Goal: Task Accomplishment & Management: Use online tool/utility

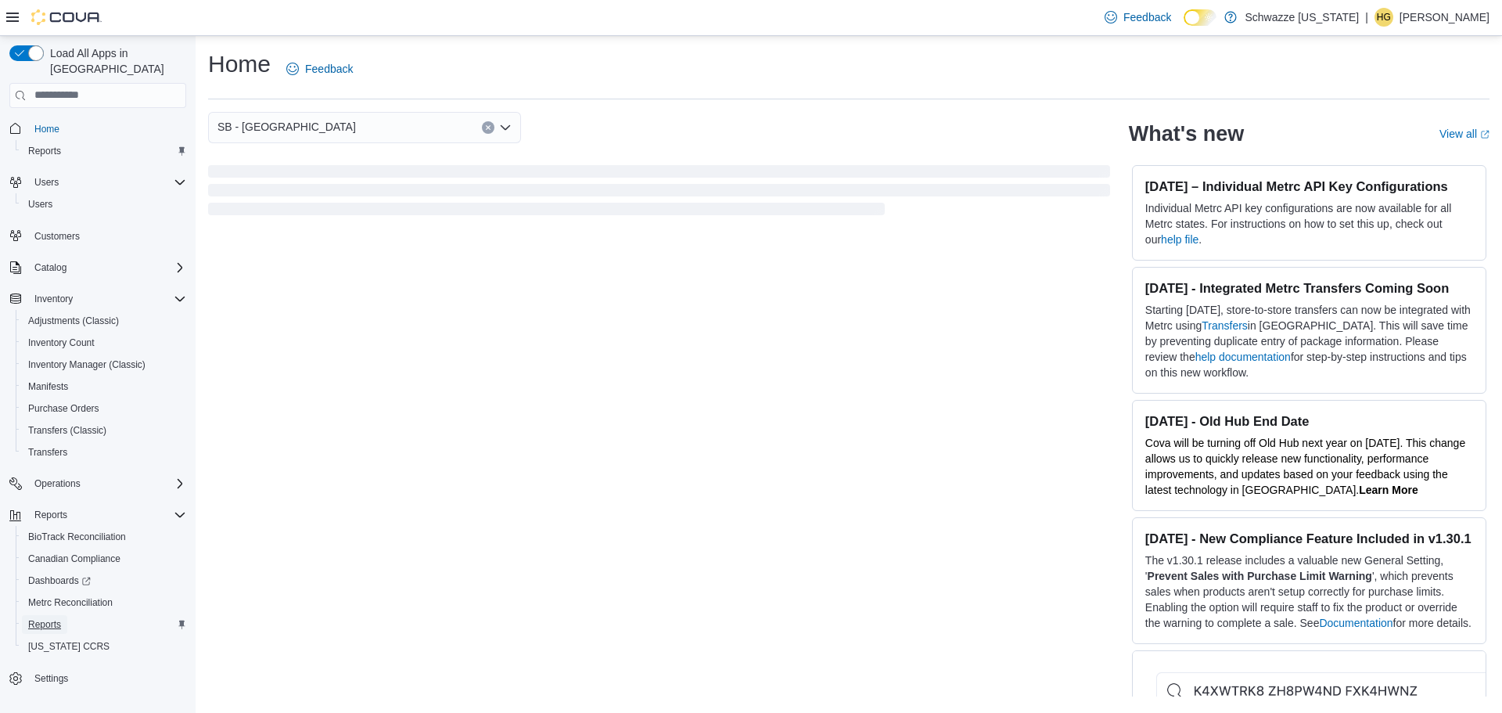
click at [58, 618] on span "Reports" at bounding box center [44, 624] width 33 height 13
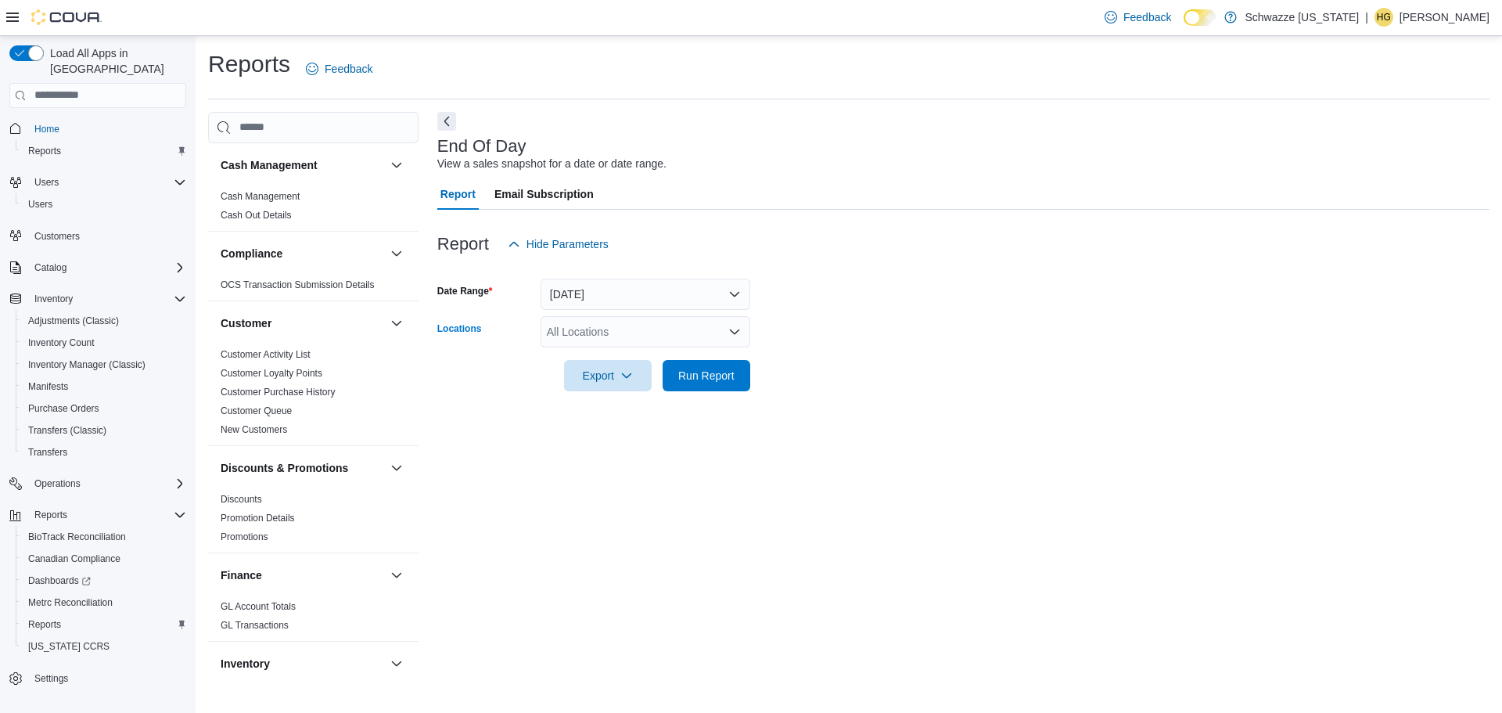
click at [645, 342] on div "All Locations" at bounding box center [646, 331] width 210 height 31
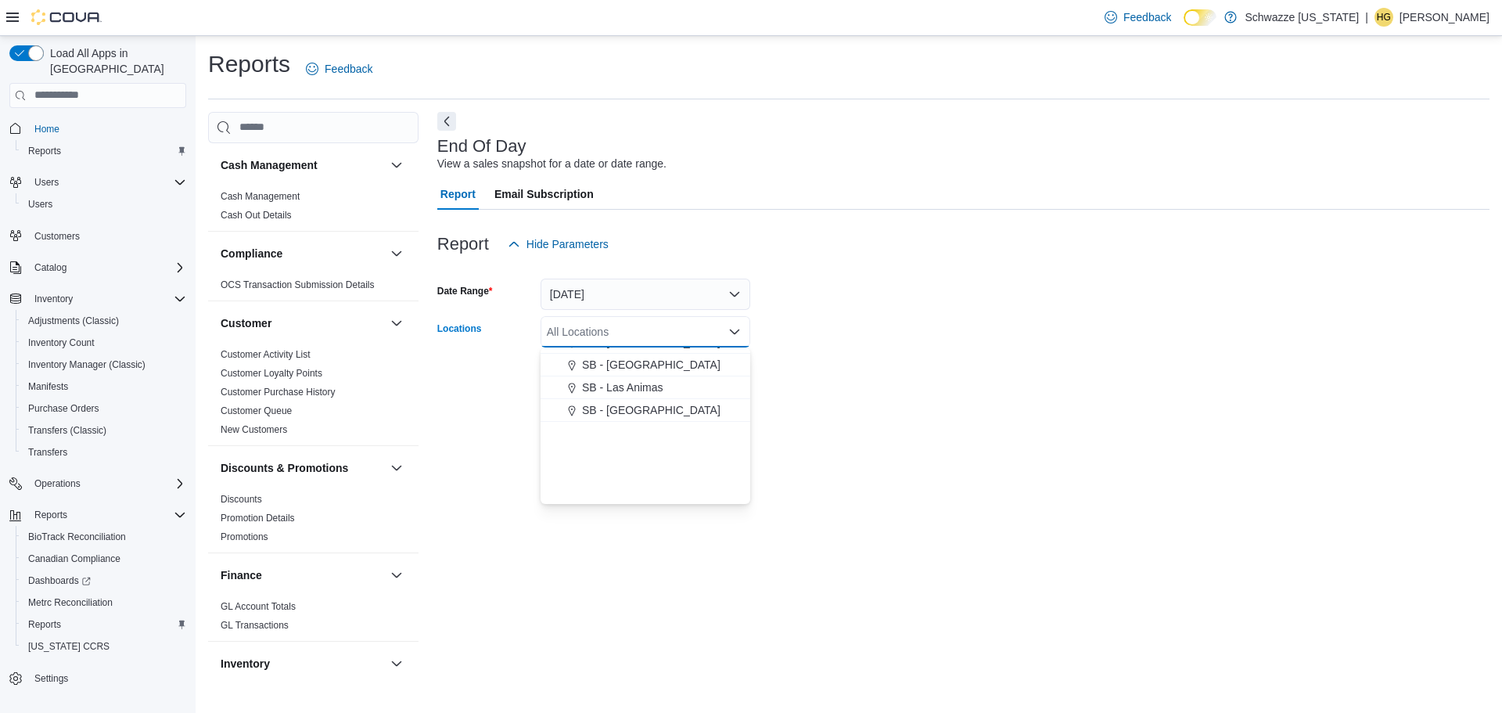
scroll to position [522, 0]
click at [658, 484] on button "SB - [GEOGRAPHIC_DATA]" at bounding box center [646, 495] width 210 height 23
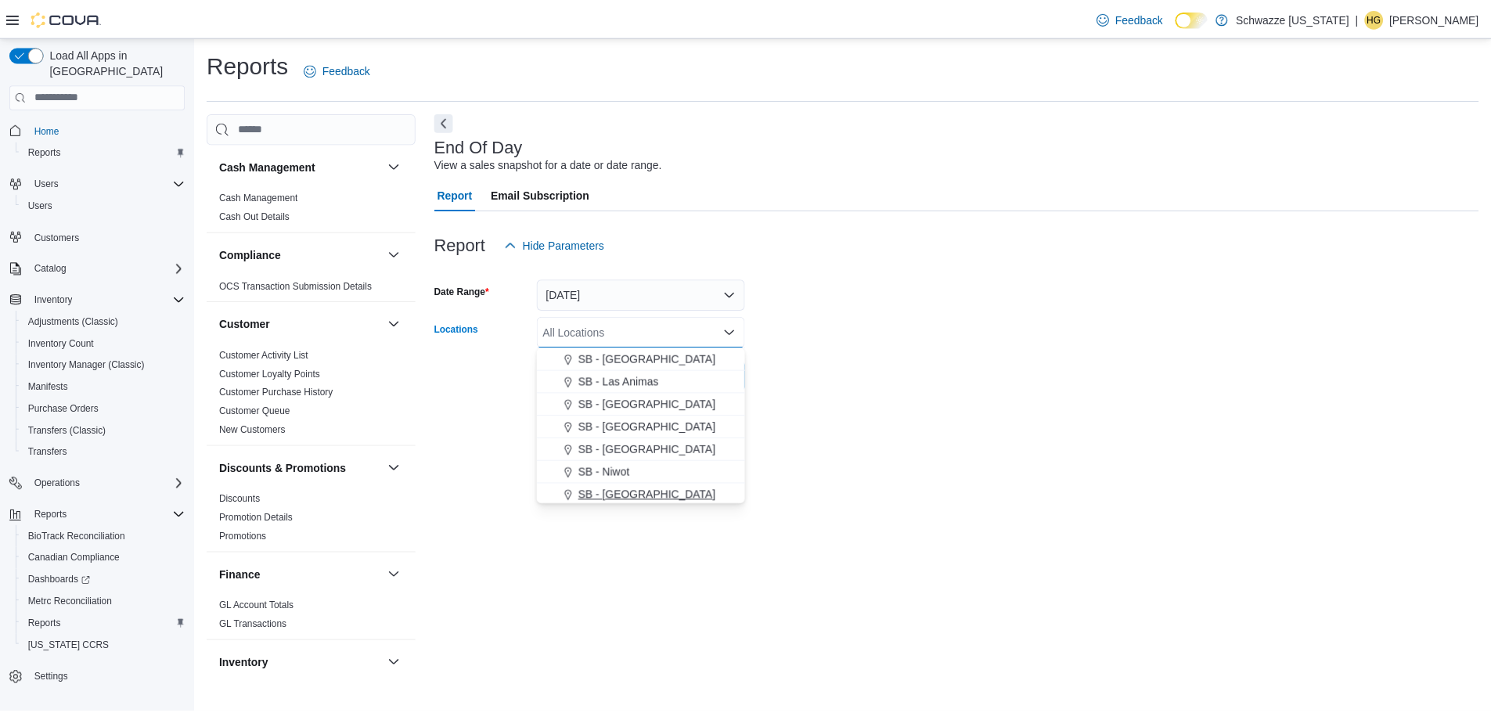
scroll to position [524, 0]
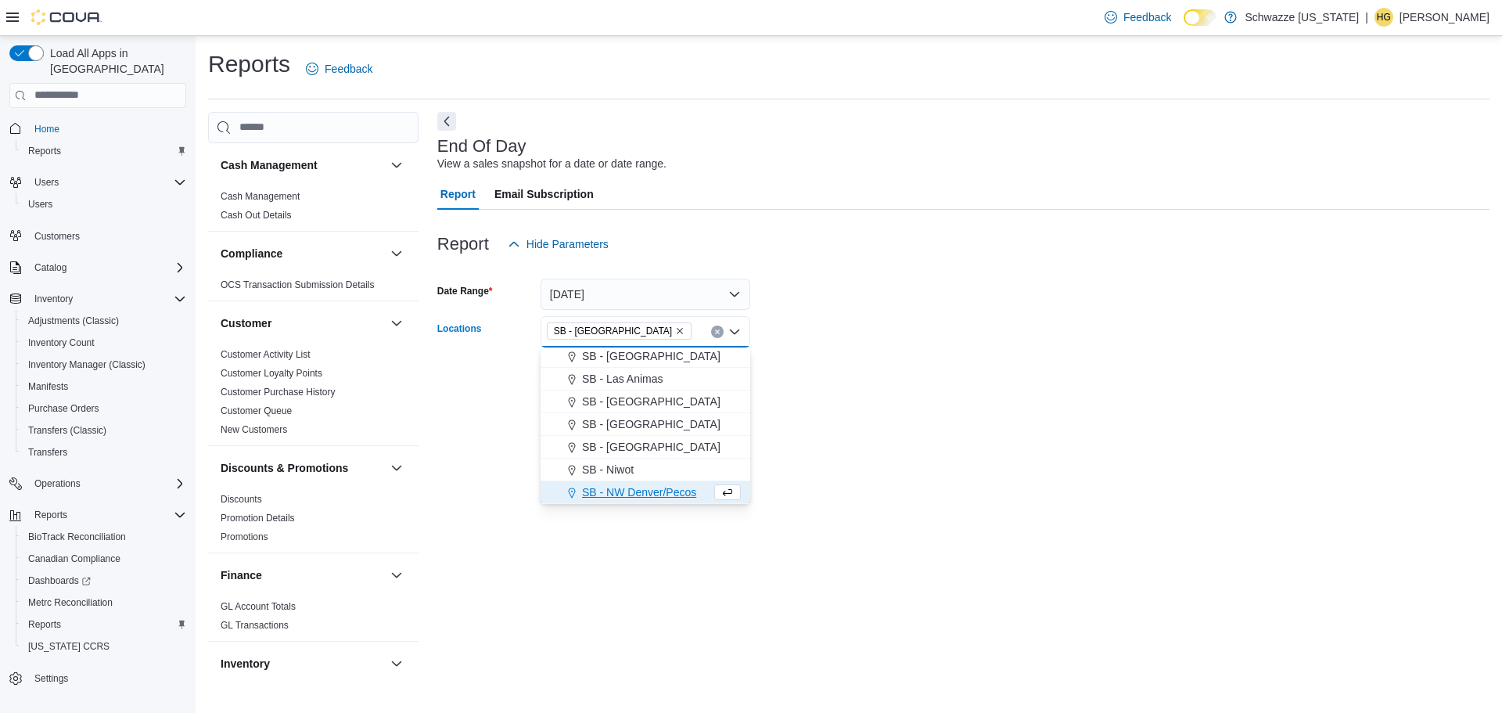
drag, startPoint x: 861, startPoint y: 429, endPoint x: 851, endPoint y: 426, distance: 9.9
click at [861, 429] on div "End Of Day View a sales snapshot for a date or date range. Report Email Subscri…" at bounding box center [963, 395] width 1052 height 566
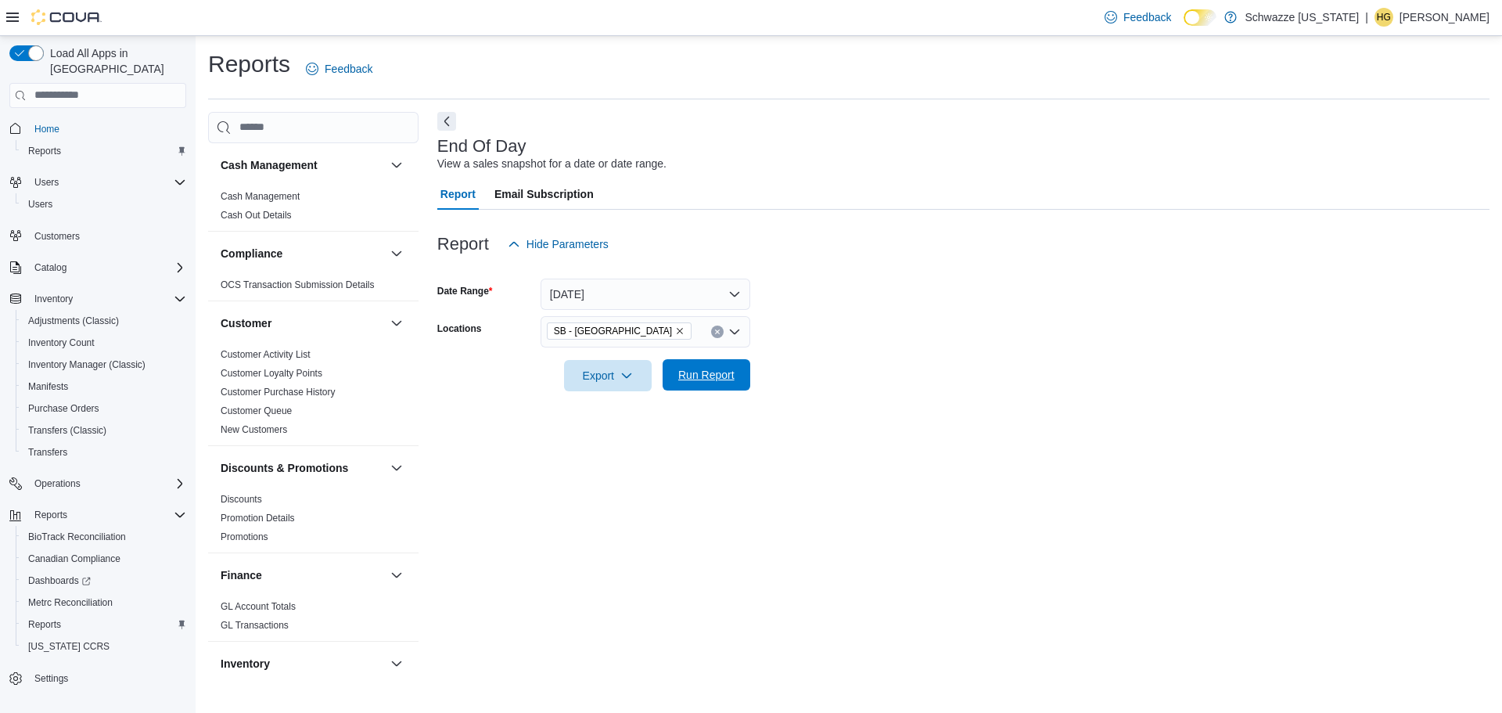
click at [696, 380] on span "Run Report" at bounding box center [706, 375] width 56 height 16
